Goal: Find specific page/section

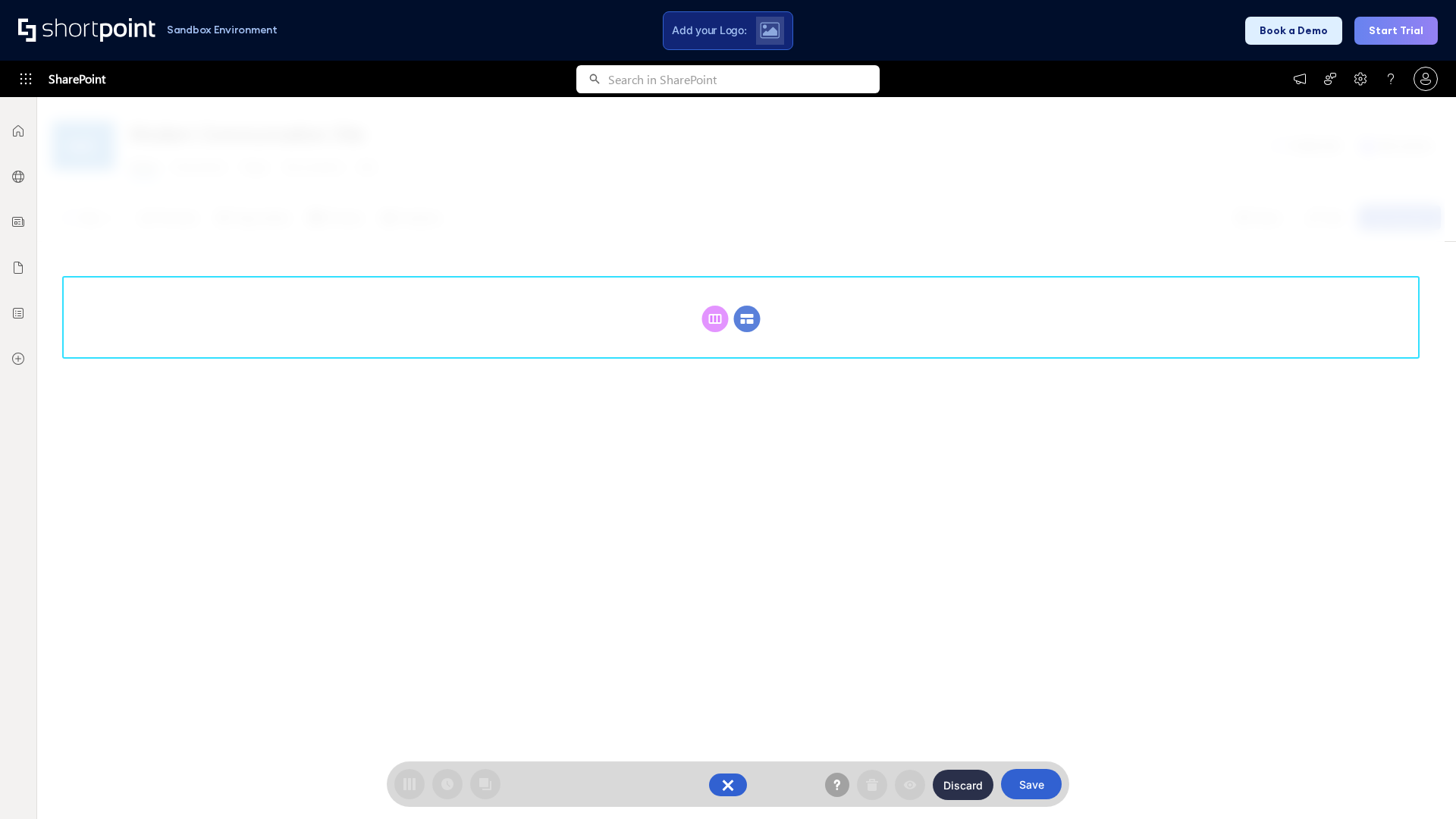
scroll to position [208, 0]
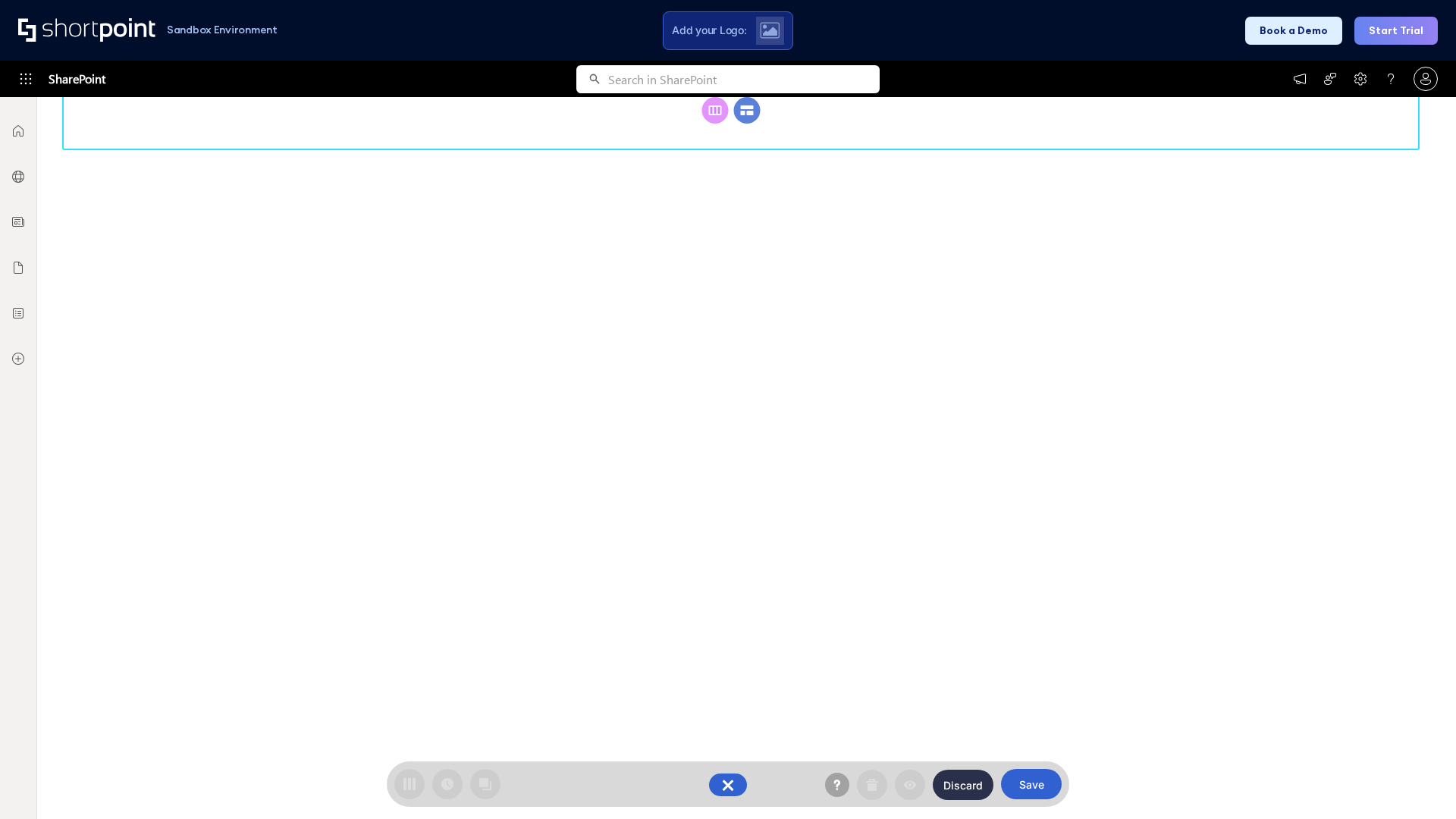
click at [747, 110] on circle at bounding box center [747, 110] width 26 height 26
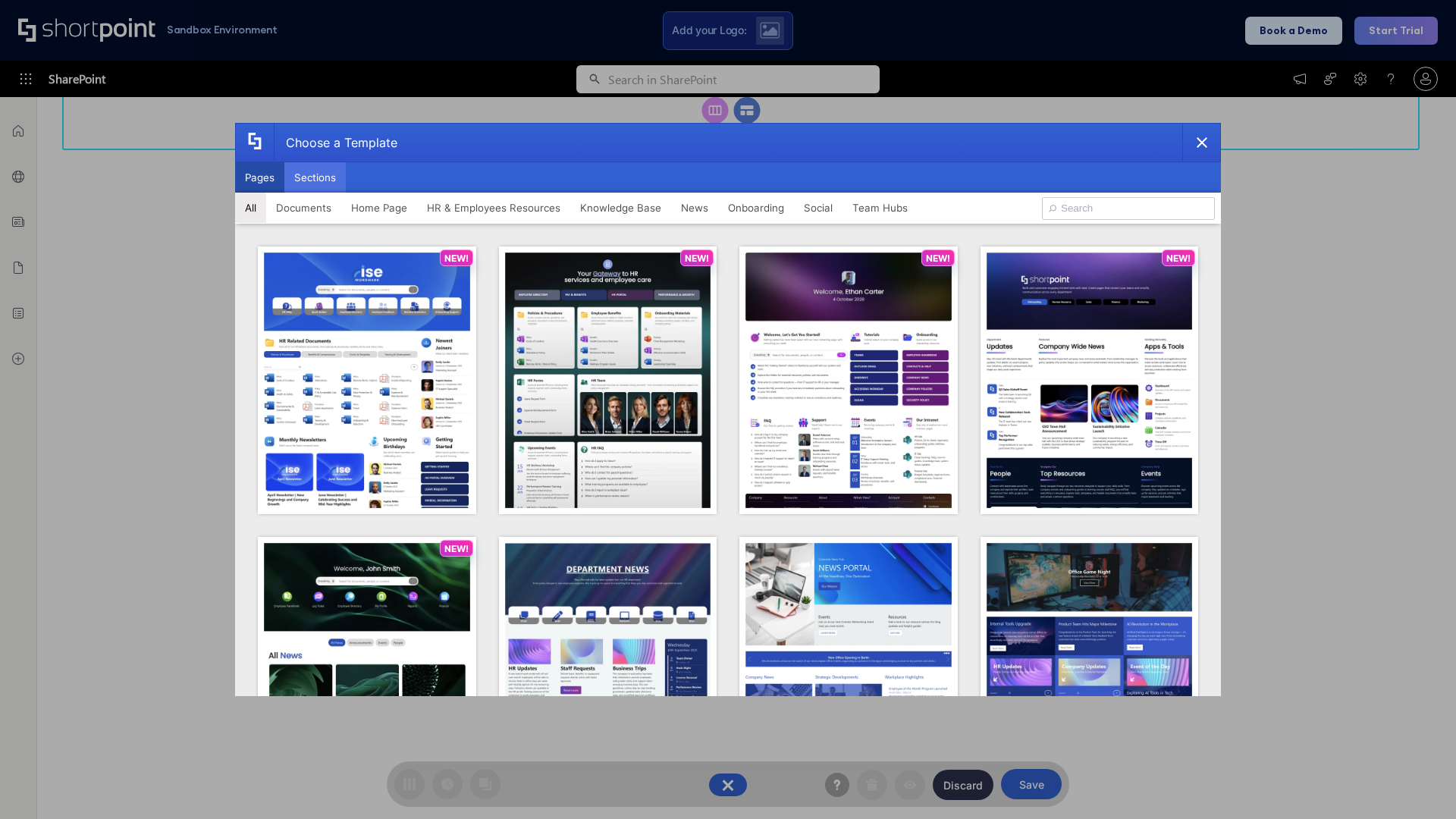
click at [315, 178] on button "Sections" at bounding box center [315, 177] width 62 height 30
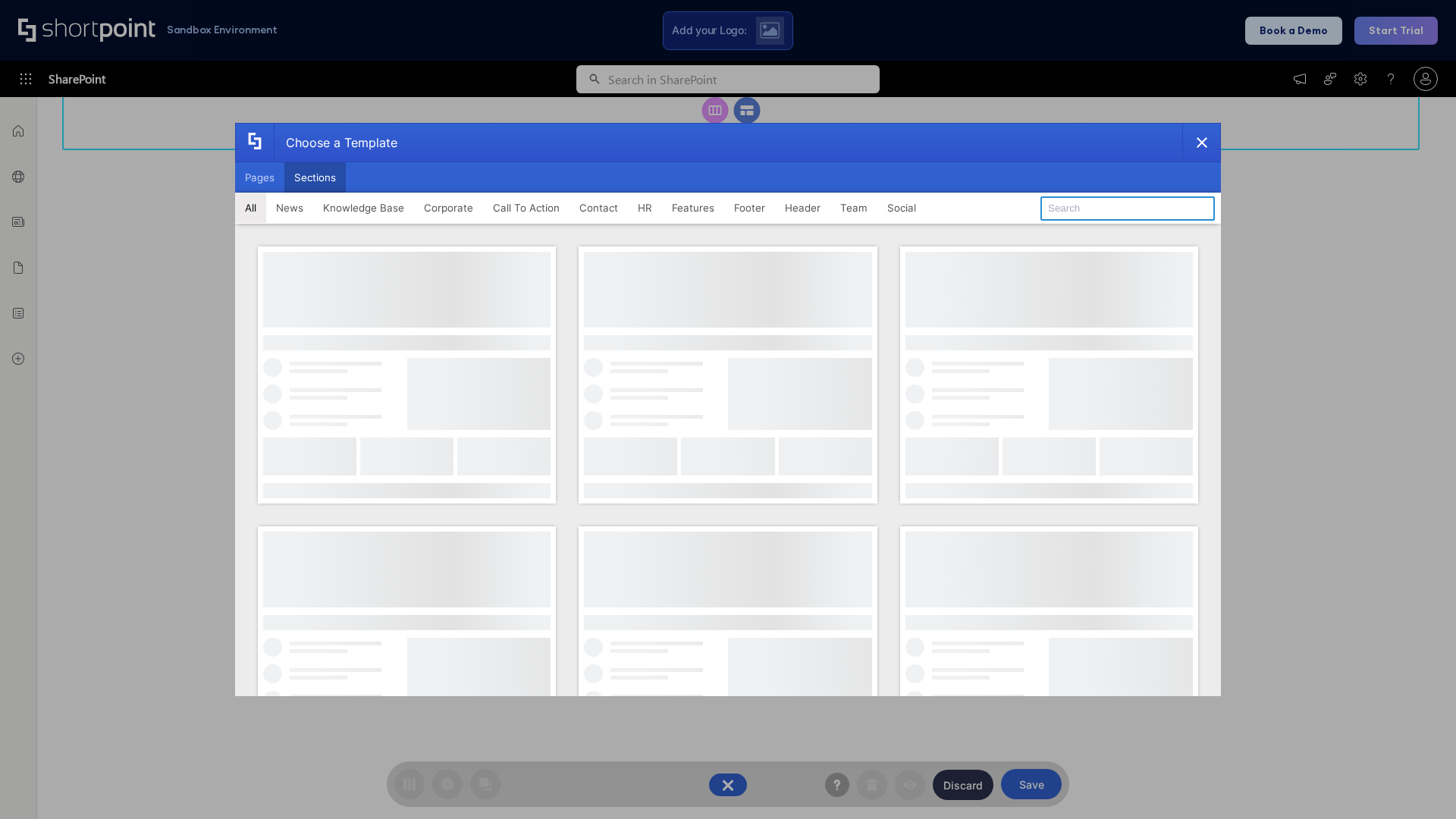
type input "Header 5"
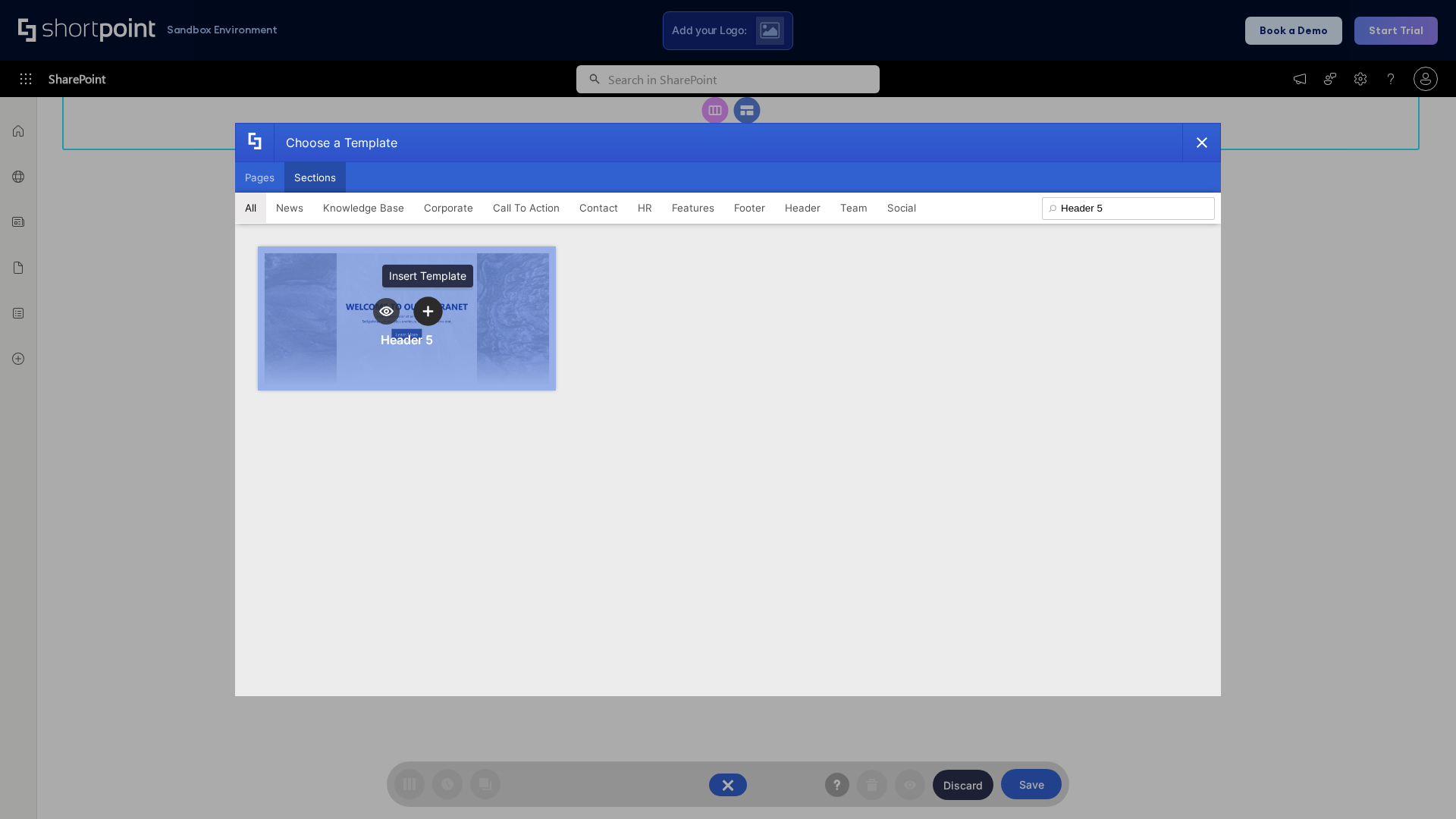
click at [428, 311] on icon "template selector" at bounding box center [427, 310] width 11 height 11
